Goal: Task Accomplishment & Management: Complete application form

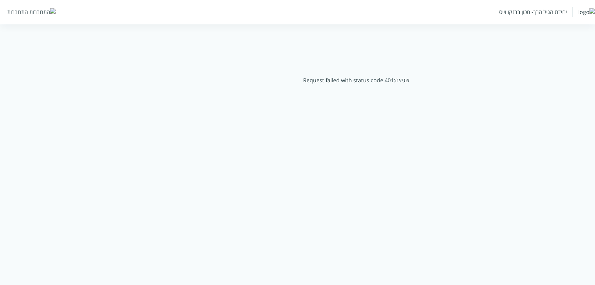
click at [396, 164] on html "שגיאה: Request failed with status code 401 יחידת הגיל הרך- מכון ברנקו וייס התחב…" at bounding box center [297, 82] width 595 height 164
drag, startPoint x: 396, startPoint y: 183, endPoint x: 493, endPoint y: 18, distance: 191.8
click at [499, 17] on div "יחידת הגיל הרך- מכון [PERSON_NAME]" at bounding box center [547, 12] width 96 height 10
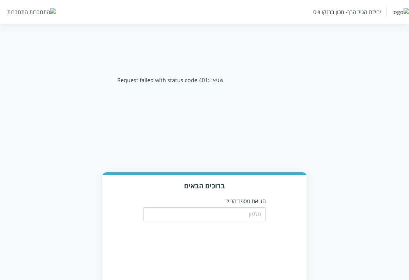
scroll to position [0, -68]
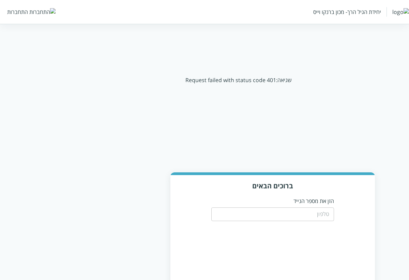
click at [306, 215] on input "tel" at bounding box center [272, 215] width 123 height 14
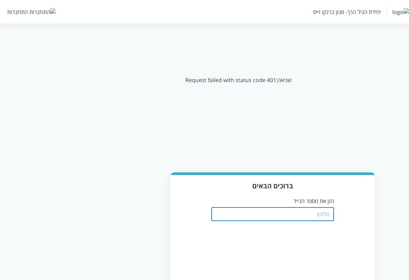
type input "0556789933"
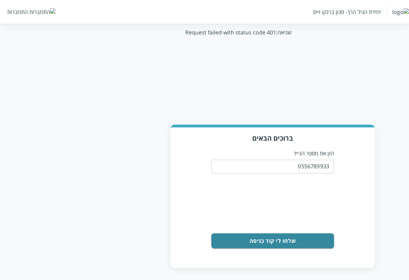
scroll to position [50, -68]
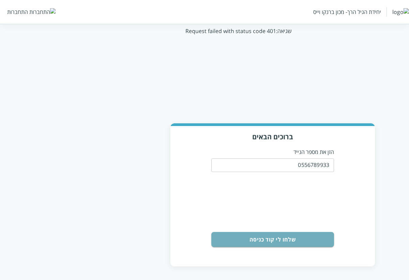
click at [281, 237] on button "שלחו לי קוד כניסה" at bounding box center [272, 239] width 123 height 15
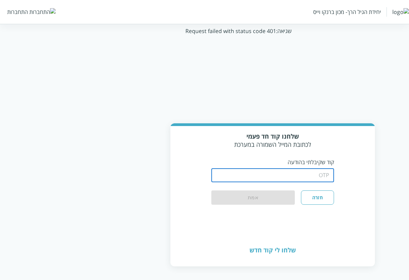
click at [305, 177] on input "string" at bounding box center [272, 176] width 123 height 14
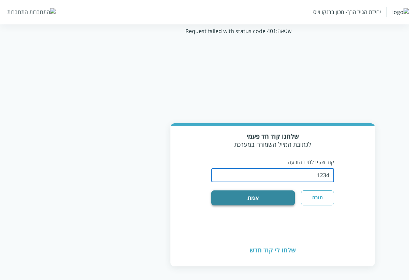
type input "1234"
click at [242, 195] on button "אמת" at bounding box center [253, 198] width 84 height 15
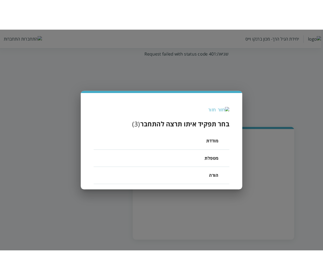
scroll to position [45, -68]
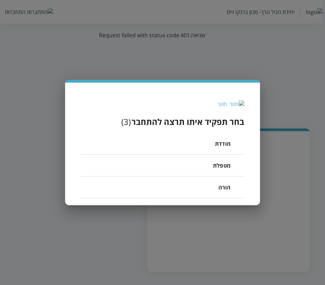
click at [211, 142] on li "מודדת" at bounding box center [162, 144] width 163 height 22
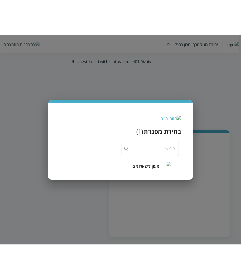
scroll to position [0, -68]
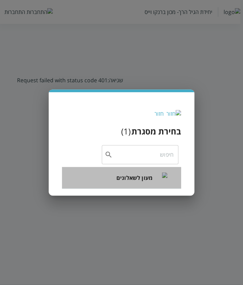
click at [126, 180] on span "מעון לשאלונים" at bounding box center [135, 178] width 36 height 8
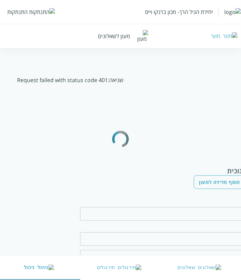
type input "שאלון שאלון"
type input "0556789999"
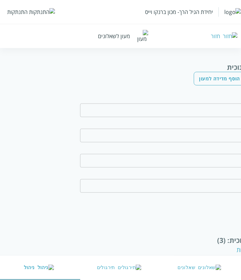
scroll to position [96, -68]
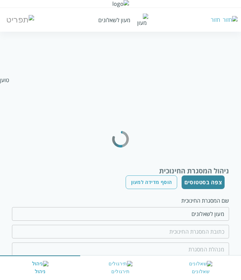
type input "שאלונים"
type input "שאלון שאלון"
type input "0556789999"
